Goal: Information Seeking & Learning: Check status

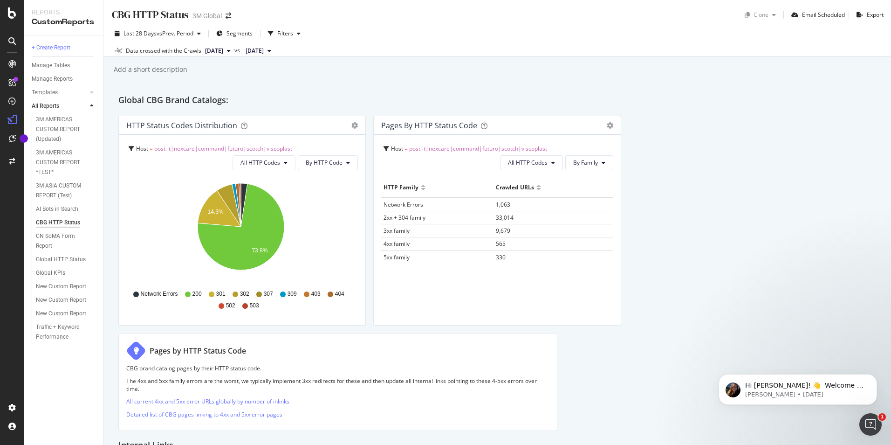
scroll to position [47, 0]
